Goal: Find specific page/section: Find specific page/section

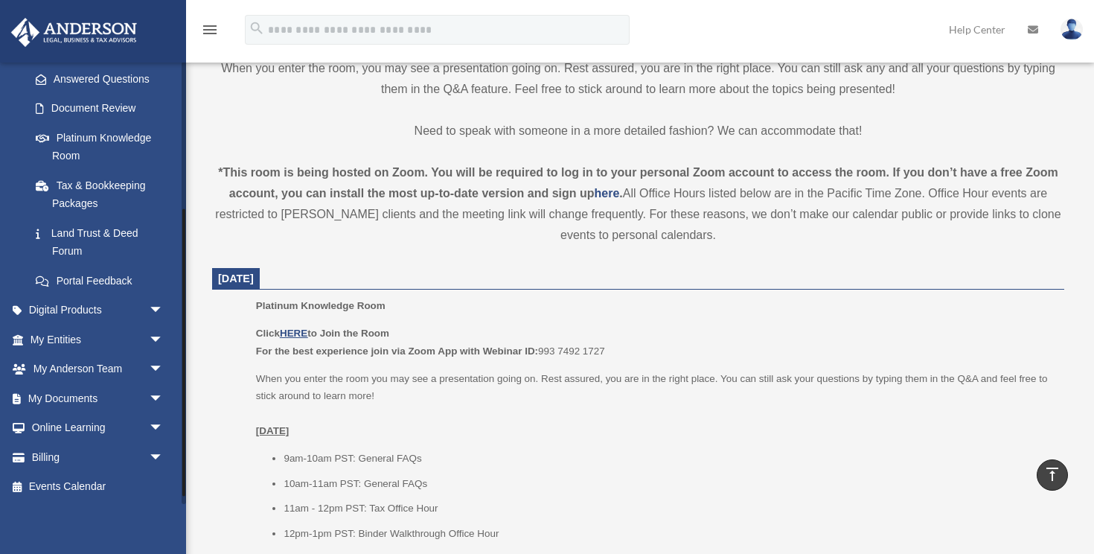
scroll to position [238, 0]
click at [105, 333] on link "My Entities arrow_drop_down" at bounding box center [98, 339] width 176 height 30
click at [153, 337] on span "arrow_drop_down" at bounding box center [164, 339] width 30 height 31
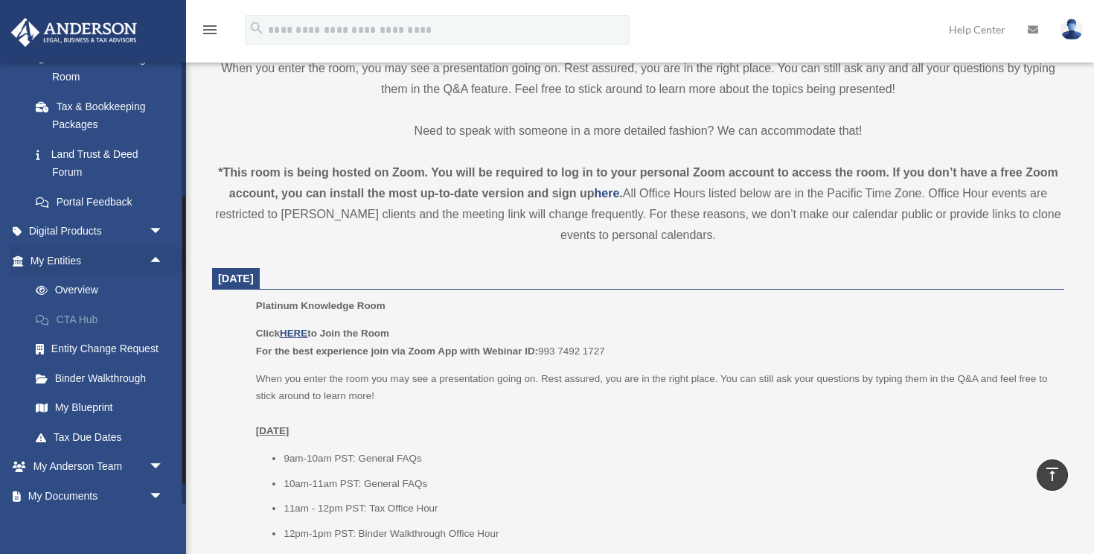
scroll to position [415, 0]
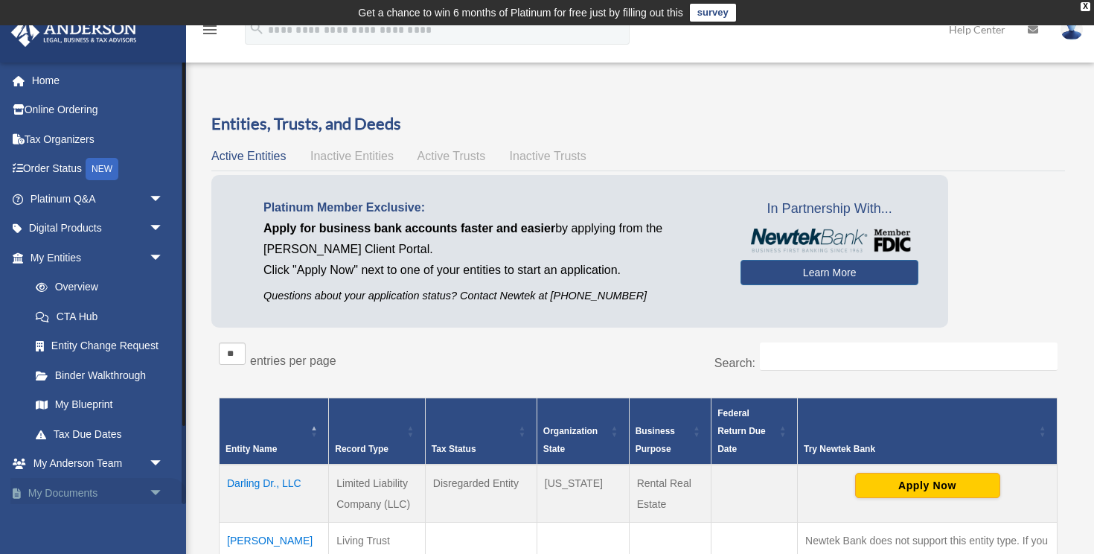
click at [151, 498] on span "arrow_drop_down" at bounding box center [164, 493] width 30 height 31
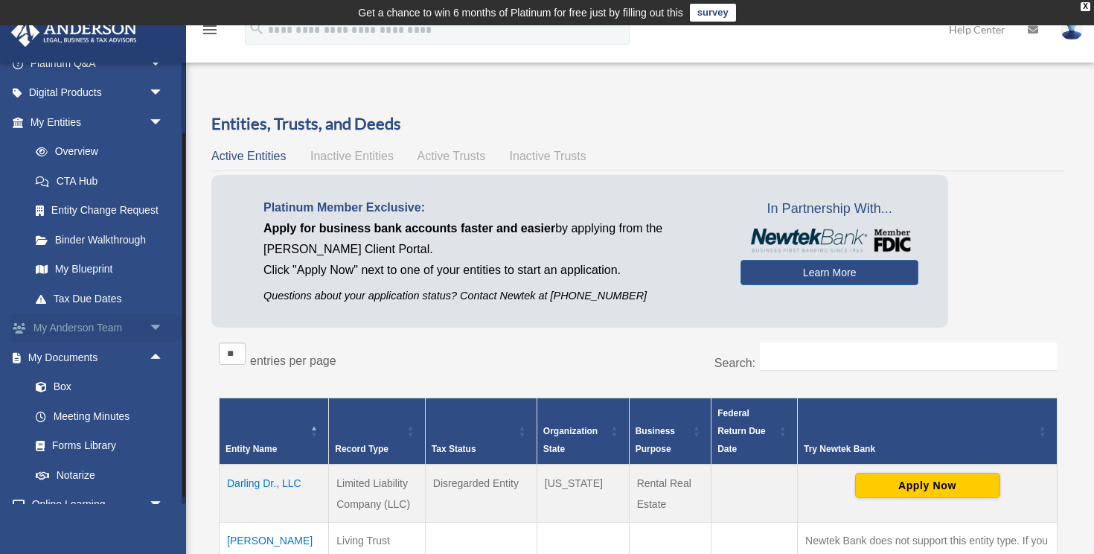
scroll to position [213, 0]
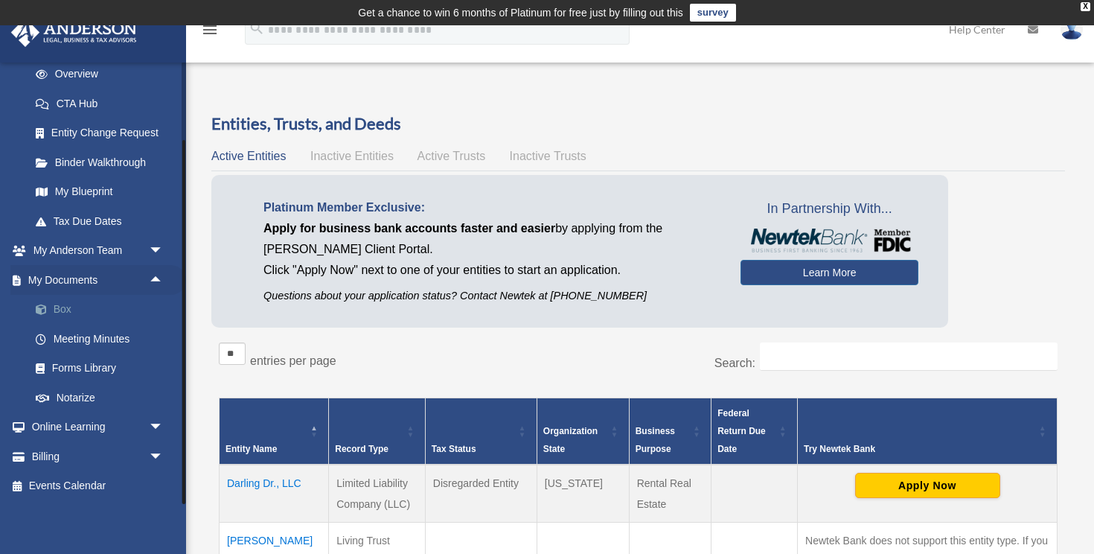
click at [62, 310] on link "Box" at bounding box center [103, 310] width 165 height 30
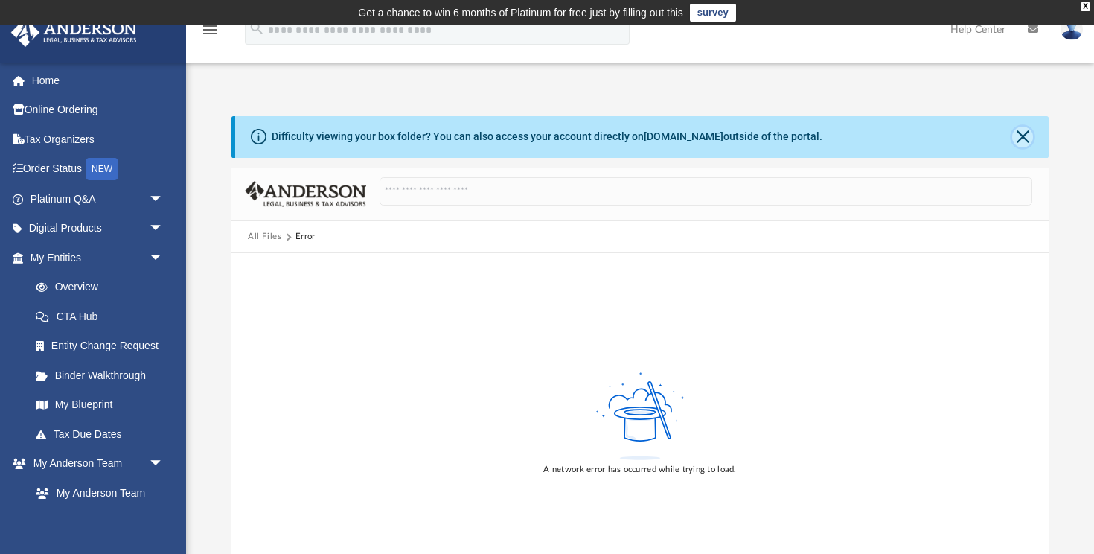
click at [1026, 141] on button "Close" at bounding box center [1023, 137] width 21 height 21
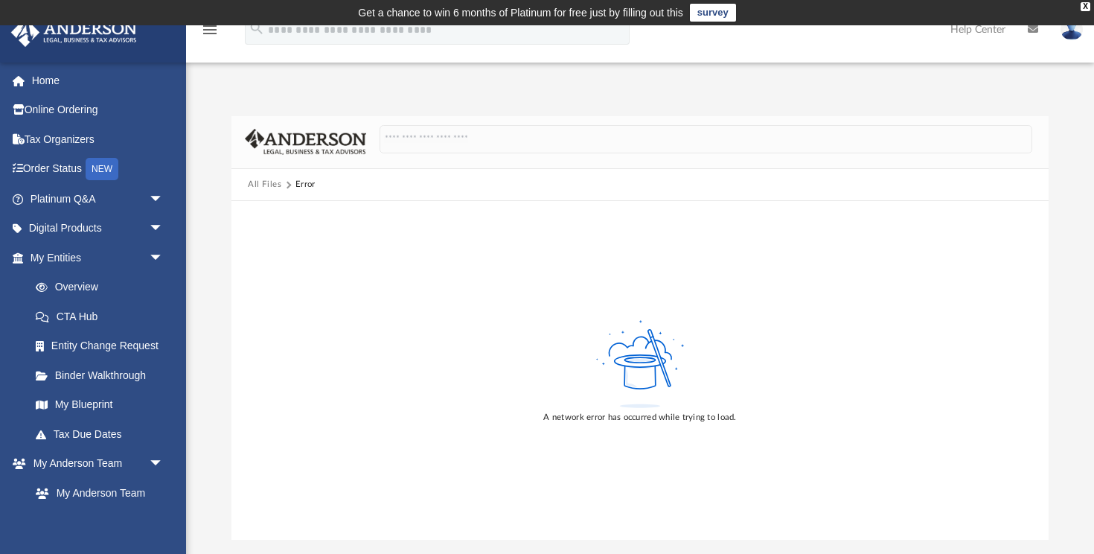
click at [267, 182] on button "All Files" at bounding box center [265, 184] width 34 height 13
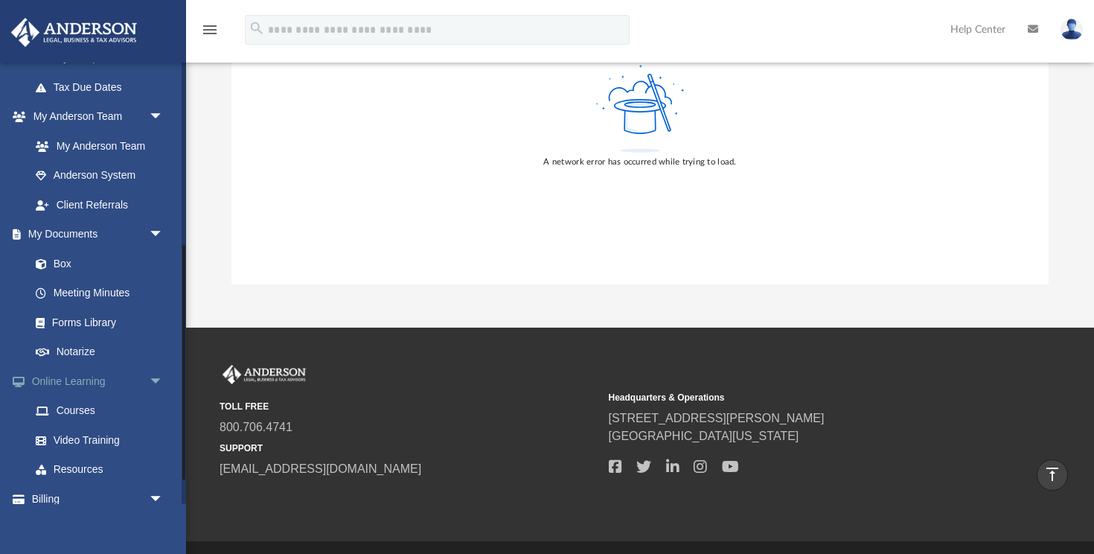
scroll to position [344, 0]
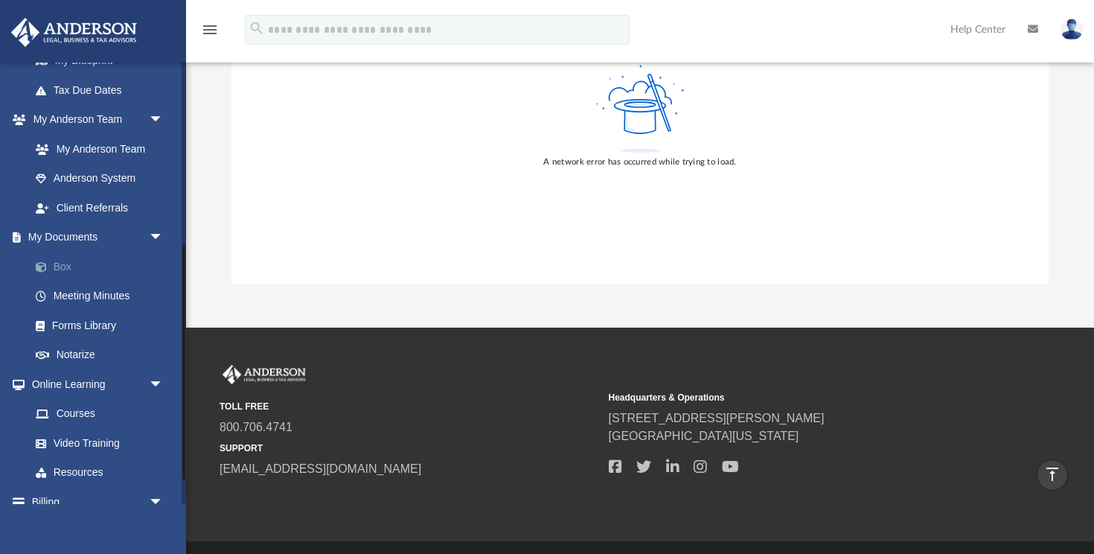
click at [60, 270] on link "Box" at bounding box center [103, 267] width 165 height 30
click at [58, 266] on link "Box" at bounding box center [103, 267] width 165 height 30
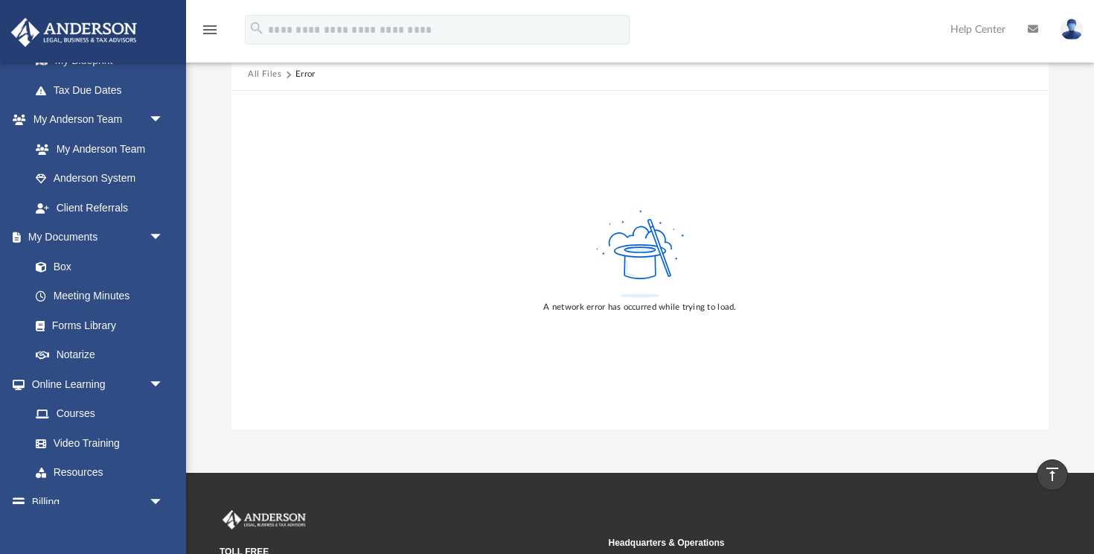
scroll to position [0, 0]
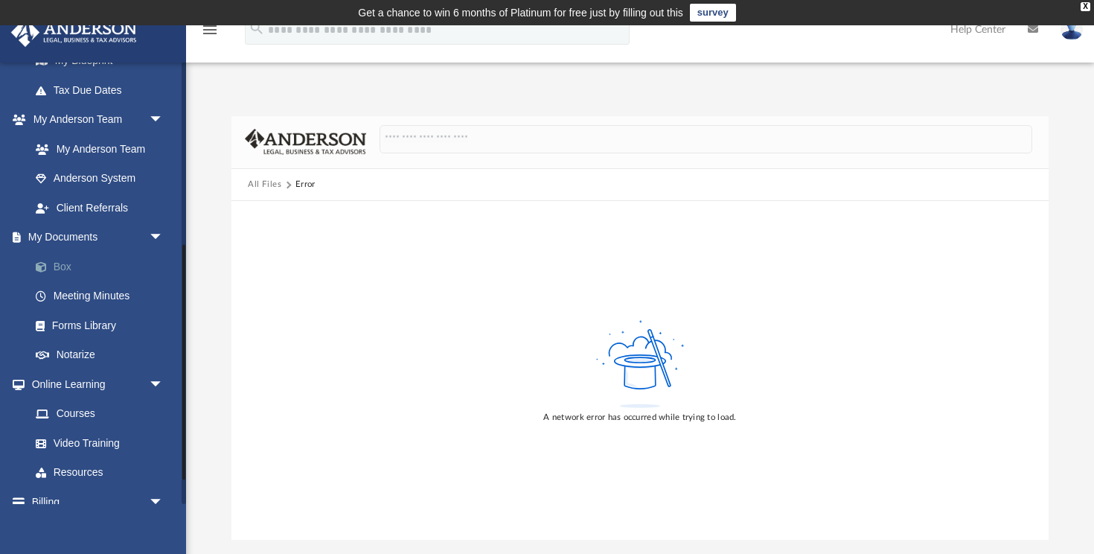
click at [48, 262] on span at bounding box center [49, 267] width 10 height 10
